Goal: Information Seeking & Learning: Learn about a topic

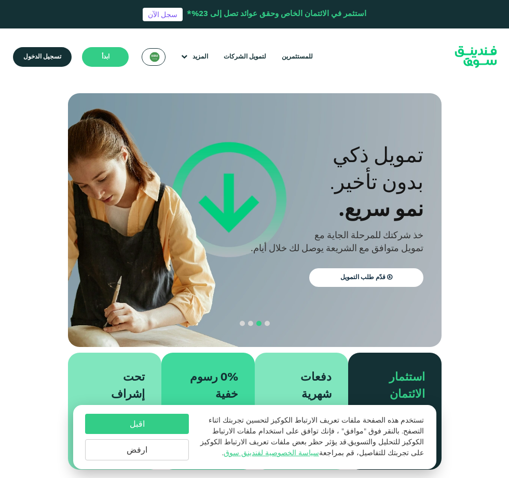
click at [50, 241] on section "الازدهار مع المبادئ. التوافق مع أحكام الشريعة [DEMOGRAPHIC_DATA] استثمار متوافق…" at bounding box center [254, 281] width 509 height 377
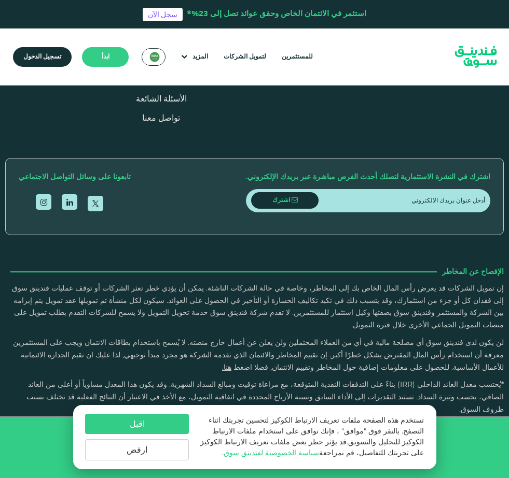
type tc-range-slider "4"
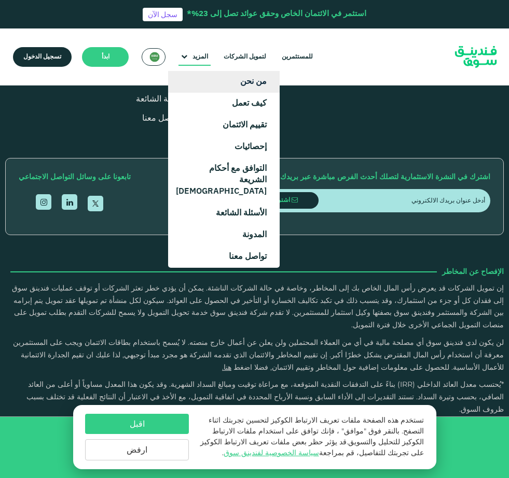
click at [236, 84] on link "من نحن" at bounding box center [223, 82] width 111 height 22
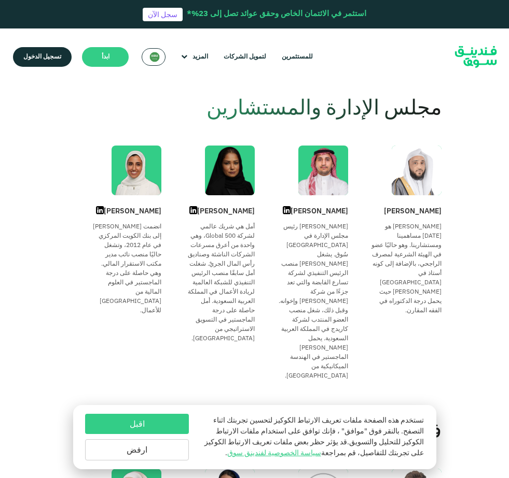
scroll to position [467, 0]
